Goal: Task Accomplishment & Management: Manage account settings

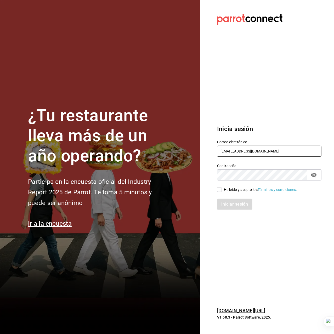
click at [270, 151] on input "[EMAIL_ADDRESS][DOMAIN_NAME]" at bounding box center [269, 151] width 104 height 11
click at [227, 192] on div "He leído y acepto los Términos y condiciones." at bounding box center [260, 189] width 73 height 5
click at [222, 192] on input "He leído y acepto los Términos y condiciones." at bounding box center [219, 189] width 5 height 5
checkbox input "true"
click at [231, 203] on button "Iniciar sesión" at bounding box center [235, 204] width 36 height 11
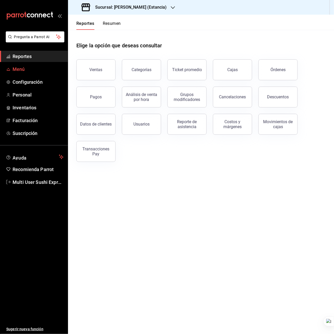
click at [28, 71] on span "Menú" at bounding box center [38, 69] width 51 height 7
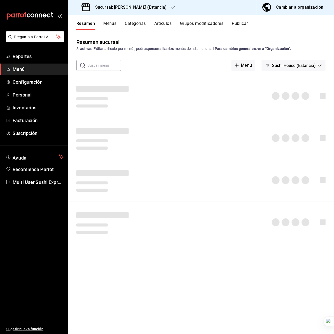
click at [142, 12] on div "Sucursal: Genki Poke (Estancia)" at bounding box center [124, 7] width 105 height 15
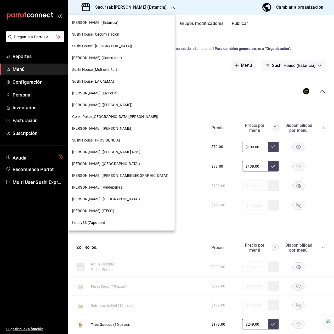
click at [111, 151] on div "Genki Poke (Valle Real)" at bounding box center [121, 151] width 98 height 5
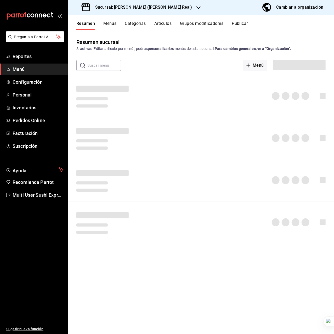
click at [243, 18] on div "Resumen Menús Categorías Artículos Grupos modificadores Publicar" at bounding box center [201, 22] width 266 height 15
click at [243, 24] on button "Publicar" at bounding box center [240, 25] width 16 height 9
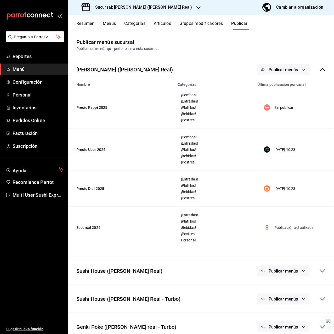
click at [323, 67] on div "Genki Poke (Valle Real) Publicar menús" at bounding box center [201, 69] width 266 height 19
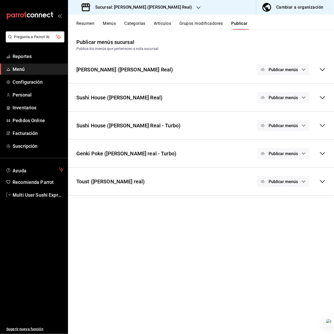
click at [320, 182] on icon at bounding box center [322, 181] width 6 height 6
click at [105, 22] on button "Menús" at bounding box center [109, 25] width 13 height 9
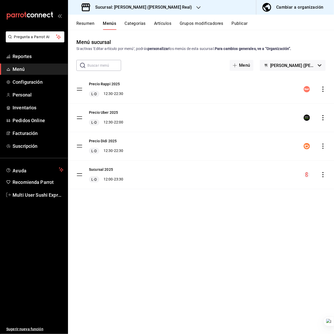
click at [314, 64] on span "Genki Poke (Valle Real)" at bounding box center [293, 65] width 46 height 5
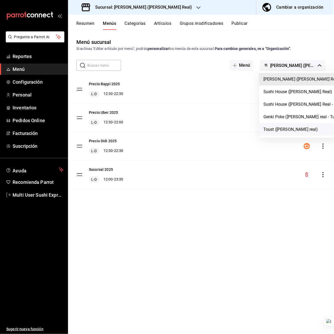
click at [290, 126] on li "Toust (Valle real)" at bounding box center [305, 129] width 92 height 13
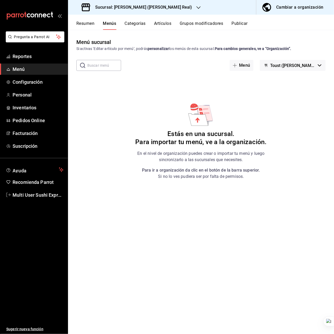
click at [216, 115] on div "Estás en una sucursal. Para importar tu menú, ve a la organización. En el nivel…" at bounding box center [201, 140] width 132 height 77
click at [199, 129] on div "Estás en una sucursal. Para importar tu menú, ve a la organización. En el nivel…" at bounding box center [201, 140] width 132 height 77
click at [287, 66] on span "Toust (Valle real)" at bounding box center [293, 65] width 46 height 5
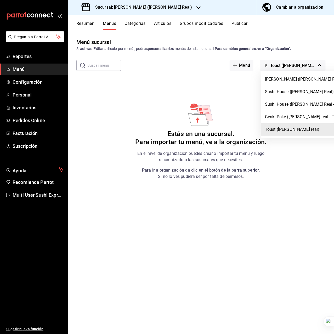
click at [200, 111] on div at bounding box center [167, 167] width 334 height 334
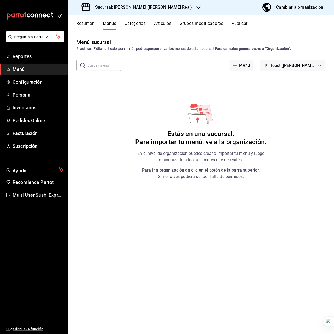
drag, startPoint x: 65, startPoint y: 0, endPoint x: 150, endPoint y: 137, distance: 161.2
click at [145, 174] on p "Para ir a organización da clic en el botón de la barra superior. Si no lo ves p…" at bounding box center [201, 173] width 118 height 13
click at [228, 176] on p "Para ir a organización da clic en el botón de la barra superior. Si no lo ves p…" at bounding box center [201, 173] width 118 height 13
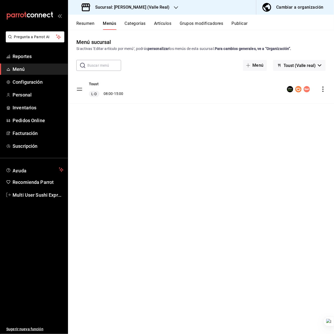
click at [159, 137] on div "Menú sucursal Si activas ‘Editar artículo por menú’, podrás personalizar los me…" at bounding box center [201, 186] width 266 height 296
click at [241, 25] on button "Publicar" at bounding box center [239, 25] width 16 height 9
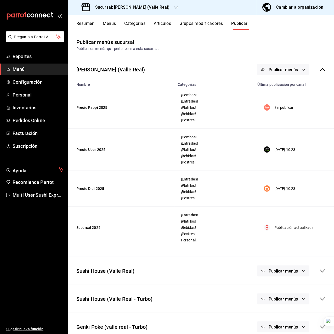
click at [319, 71] on icon at bounding box center [322, 69] width 6 height 6
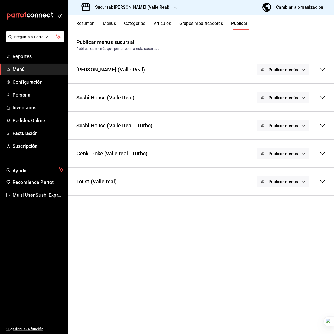
click at [322, 182] on icon at bounding box center [322, 181] width 6 height 6
click at [161, 8] on div "Sucursal: Genki Poke (Valle Real)" at bounding box center [126, 7] width 108 height 15
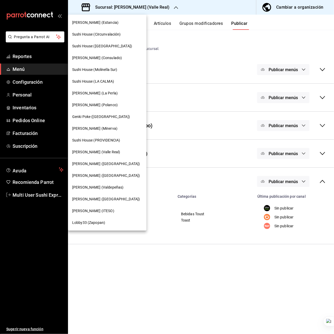
click at [122, 81] on div "Sushi House (LA CALMA)" at bounding box center [107, 81] width 70 height 5
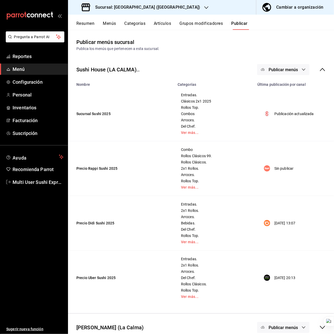
click at [108, 25] on button "Menús" at bounding box center [109, 25] width 13 height 9
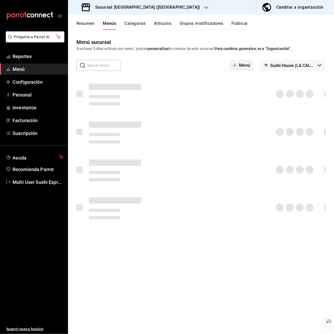
click at [312, 66] on span "Sushi House (LA CALMA).." at bounding box center [293, 65] width 46 height 5
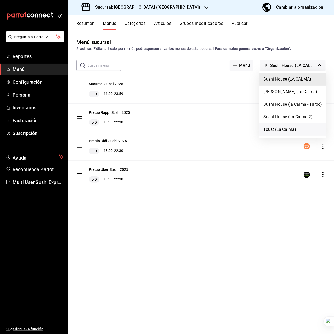
click at [293, 135] on li "Toust (La Calma)" at bounding box center [292, 129] width 67 height 13
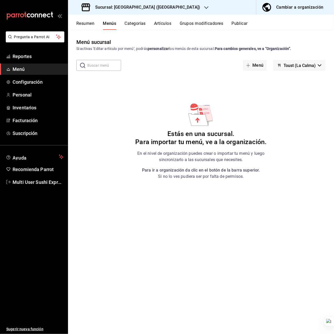
click at [203, 119] on icon at bounding box center [198, 120] width 20 height 12
click at [136, 7] on h3 "Sucursal: Sushi House (LA CALMA)" at bounding box center [145, 7] width 109 height 6
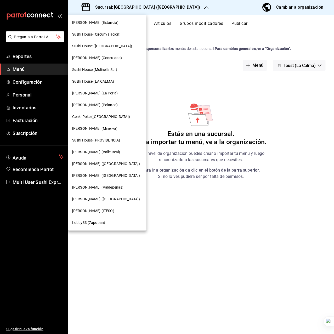
click at [118, 150] on div "Genki Poke (Valle Real)" at bounding box center [107, 151] width 70 height 5
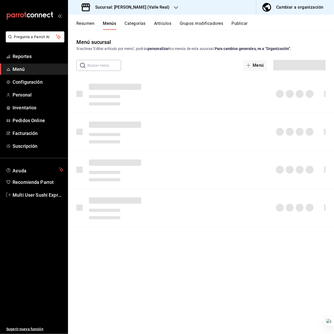
click at [242, 24] on button "Publicar" at bounding box center [239, 25] width 16 height 9
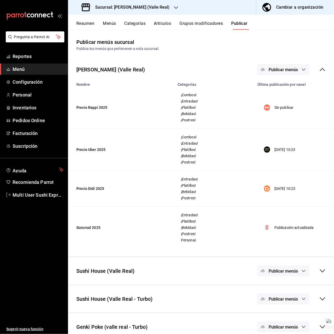
click at [320, 69] on icon at bounding box center [322, 69] width 5 height 3
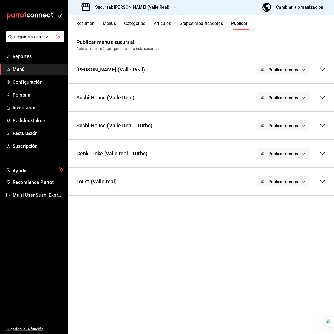
click at [319, 181] on div "Publicar menús" at bounding box center [291, 181] width 69 height 11
click at [279, 183] on span "Publicar menús" at bounding box center [283, 181] width 29 height 5
click at [276, 201] on div at bounding box center [275, 199] width 15 height 8
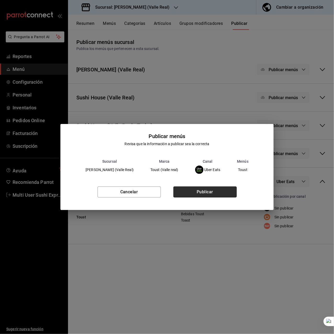
click at [202, 192] on button "Publicar" at bounding box center [204, 191] width 63 height 11
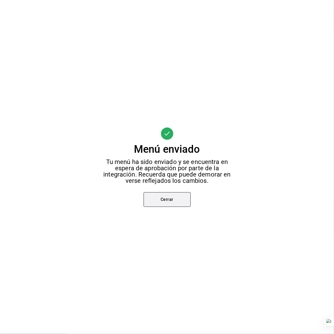
click at [163, 200] on button "Cerrar" at bounding box center [167, 199] width 47 height 15
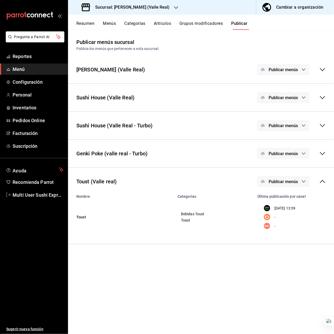
click at [138, 5] on h3 "Sucursal: Genki Poke (Valle Real)" at bounding box center [130, 7] width 79 height 6
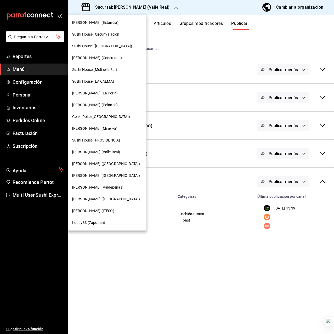
click at [115, 81] on div "Sushi House (LA CALMA)" at bounding box center [107, 81] width 70 height 5
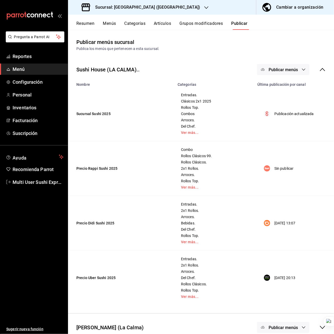
click at [235, 23] on button "Publicar" at bounding box center [239, 25] width 16 height 9
click at [117, 26] on div "Resumen Menús Categorías Artículos Grupos modificadores Publicar" at bounding box center [205, 25] width 258 height 9
click at [110, 24] on button "Menús" at bounding box center [109, 25] width 13 height 9
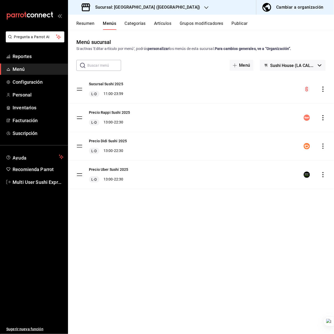
click at [301, 63] on span "Sushi House (LA CALMA).." at bounding box center [293, 65] width 46 height 5
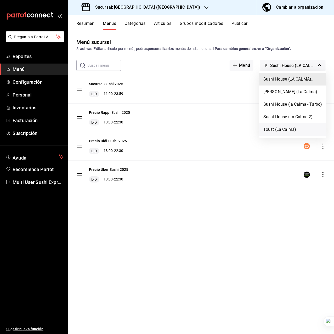
click at [287, 133] on li "Toust (La Calma)" at bounding box center [292, 129] width 67 height 13
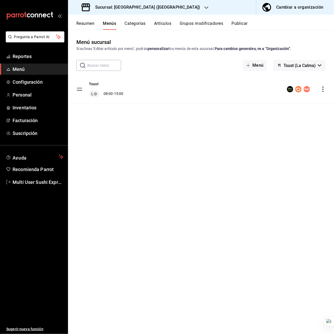
click at [290, 62] on button "Toust (La Calma)" at bounding box center [299, 65] width 53 height 11
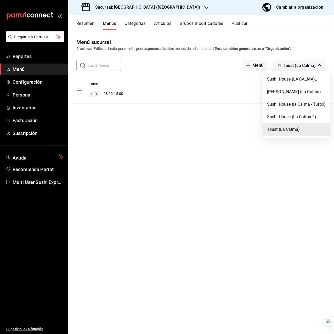
click at [225, 184] on div at bounding box center [167, 167] width 334 height 334
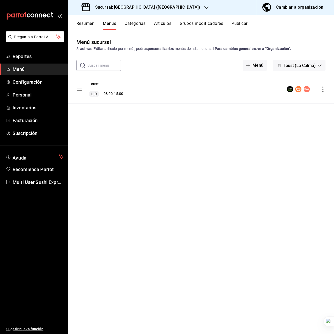
click at [204, 149] on div "Menú sucursal Si activas ‘Editar artículo por menú’, podrás personalizar los me…" at bounding box center [201, 186] width 266 height 296
click at [196, 134] on div "Menú sucursal Si activas ‘Editar artículo por menú’, podrás personalizar los me…" at bounding box center [201, 186] width 266 height 296
click at [160, 12] on div "Sucursal: Sushi House (LA CALMA)" at bounding box center [141, 7] width 138 height 15
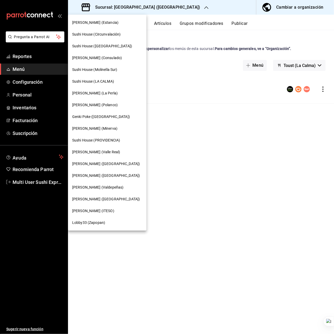
click at [111, 49] on div "Sushi House (Galicia)" at bounding box center [107, 46] width 78 height 12
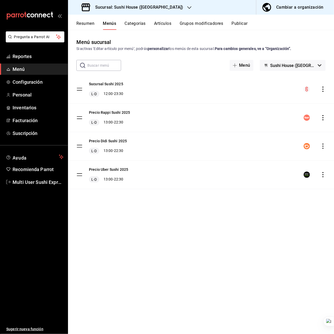
click at [279, 69] on button "Sushi House (Galicia).." at bounding box center [293, 65] width 66 height 11
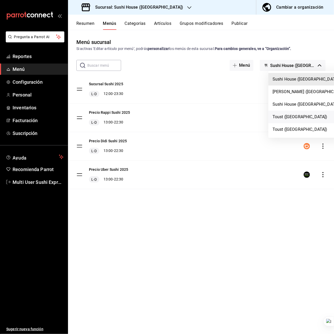
click at [299, 117] on li "Toust (Galicia)" at bounding box center [310, 117] width 84 height 13
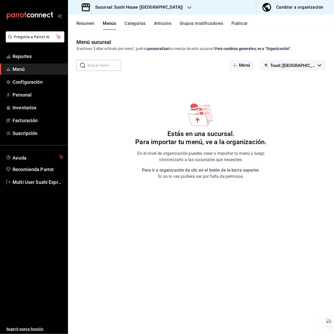
click at [302, 71] on div "Menú sucursal Si activas ‘Editar artículo por menú’, podrás personalizar los me…" at bounding box center [201, 186] width 266 height 296
click at [302, 68] on button "Toust (Galicia)" at bounding box center [293, 65] width 66 height 11
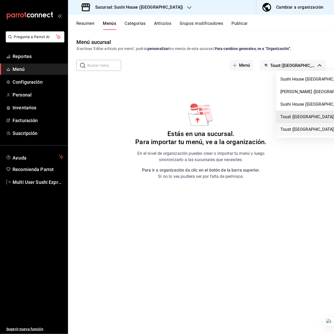
click at [298, 128] on li "Toust (Galicia)" at bounding box center [318, 129] width 84 height 13
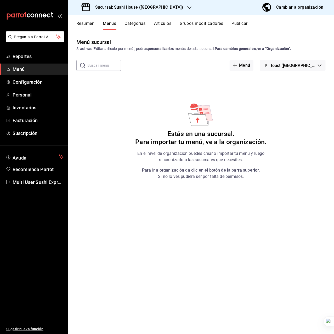
click at [307, 63] on span "Toust (Galicia)" at bounding box center [293, 65] width 46 height 5
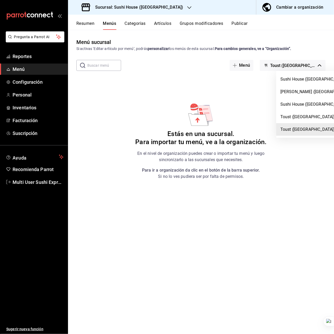
click at [40, 59] on div at bounding box center [167, 167] width 334 height 334
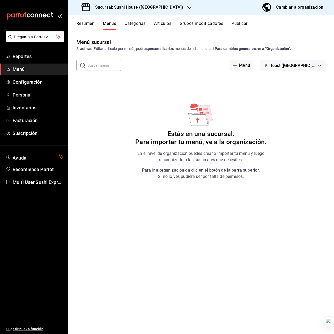
click at [126, 110] on div "Menú sucursal Si activas ‘Editar artículo por menú’, podrás personalizar los me…" at bounding box center [201, 186] width 266 height 296
